Goal: Task Accomplishment & Management: Use online tool/utility

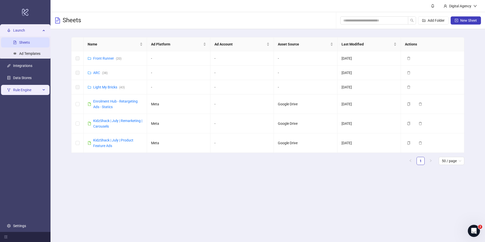
click at [22, 88] on span "Rule Engine" at bounding box center [27, 90] width 28 height 10
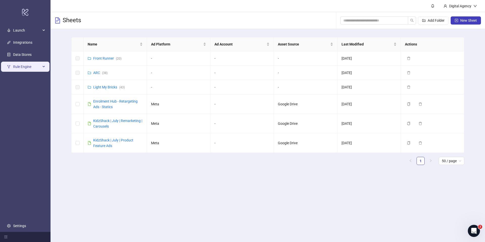
click at [31, 68] on span "Rule Engine" at bounding box center [27, 67] width 28 height 10
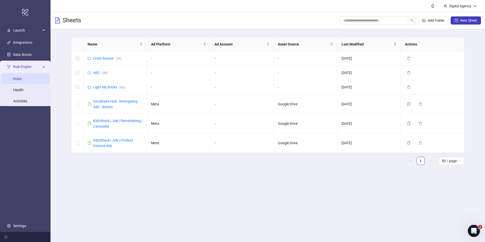
click at [22, 79] on link "Rules" at bounding box center [17, 79] width 9 height 4
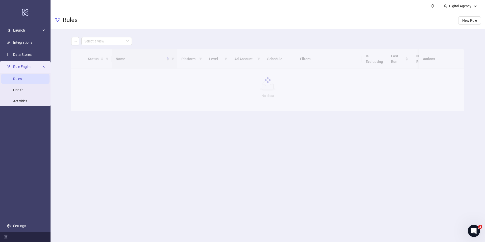
click at [269, 24] on div "Rules New Rule" at bounding box center [267, 20] width 434 height 17
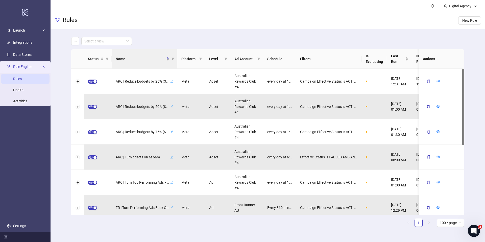
click at [252, 40] on div "Select a view" at bounding box center [267, 41] width 393 height 8
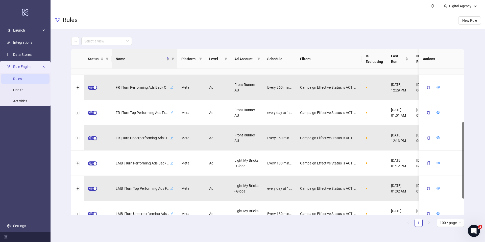
scroll to position [132, 0]
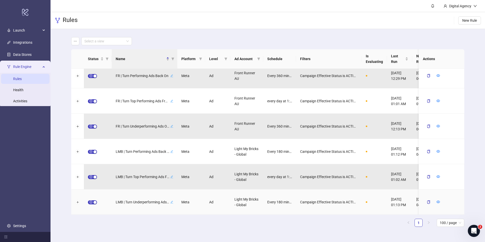
click at [172, 202] on icon "edit" at bounding box center [171, 201] width 3 height 3
type input "**********"
drag, startPoint x: 168, startPoint y: 201, endPoint x: 193, endPoint y: 200, distance: 24.8
click at [168, 201] on icon "close" at bounding box center [167, 202] width 4 height 4
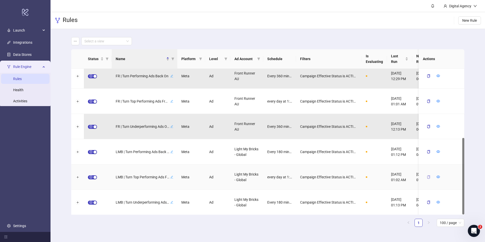
scroll to position [132, 0]
